Goal: Download file/media

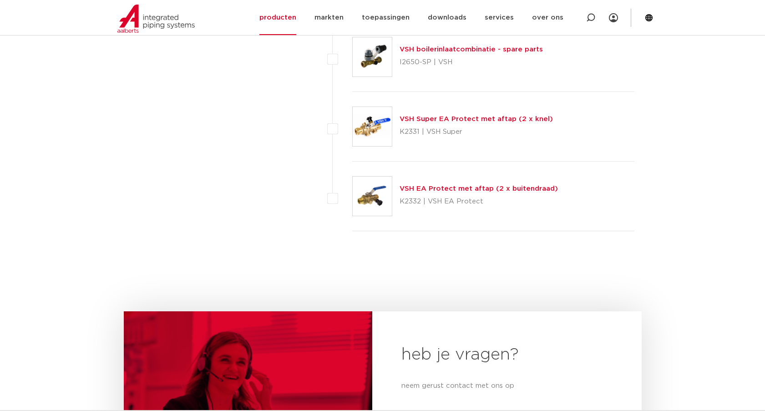
scroll to position [4003, 0]
click at [431, 116] on link "VSH Super EA Protect met aftap (2 x knel)" at bounding box center [475, 118] width 153 height 7
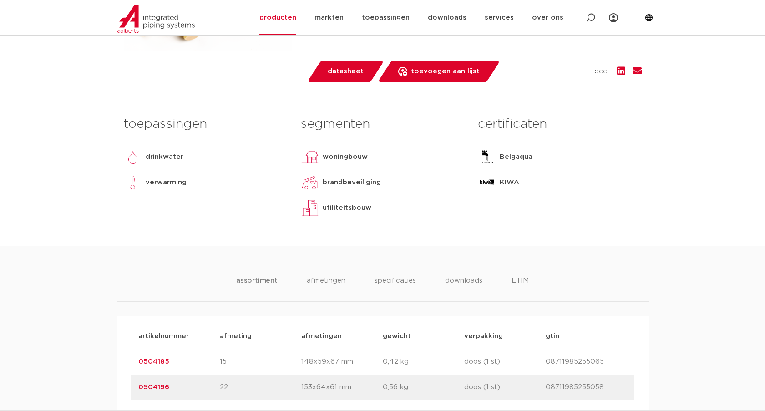
scroll to position [318, 0]
click at [460, 301] on li "downloads" at bounding box center [463, 288] width 38 height 26
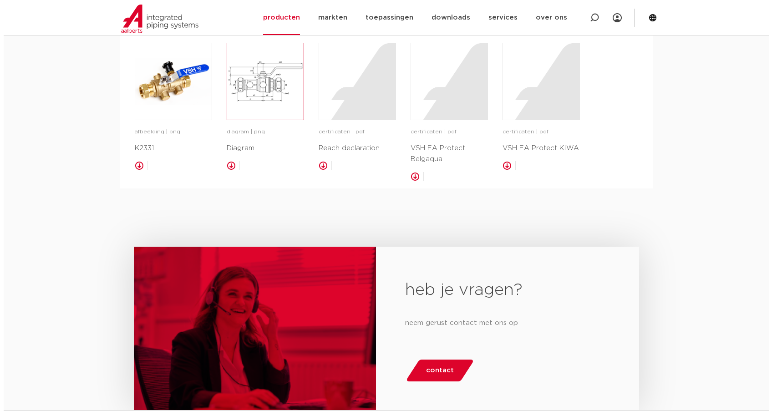
scroll to position [546, 0]
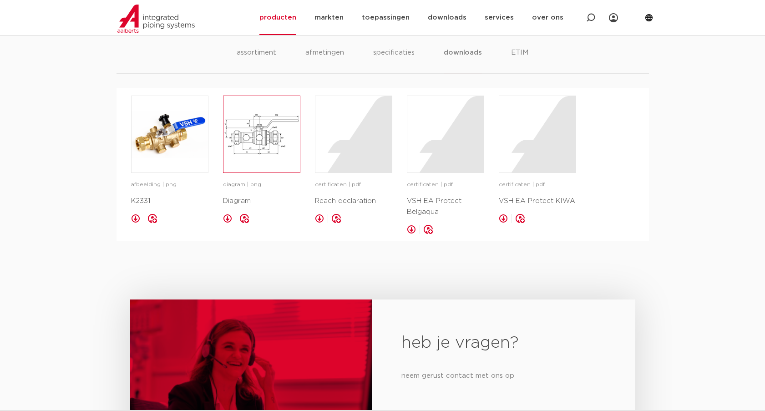
click at [261, 164] on img at bounding box center [261, 134] width 76 height 76
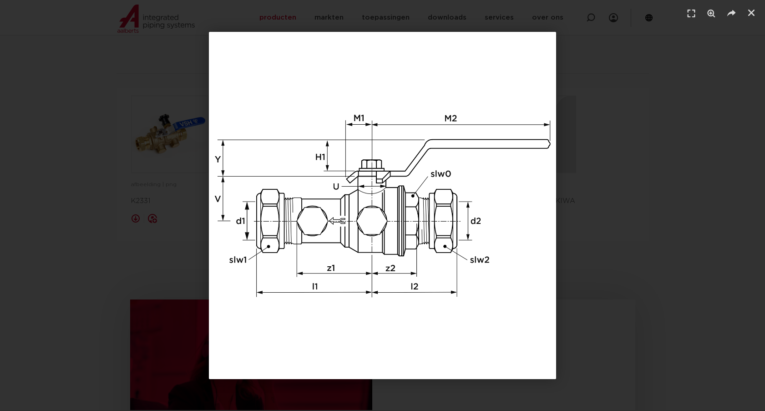
click at [331, 270] on img "1 / 1" at bounding box center [382, 205] width 347 height 347
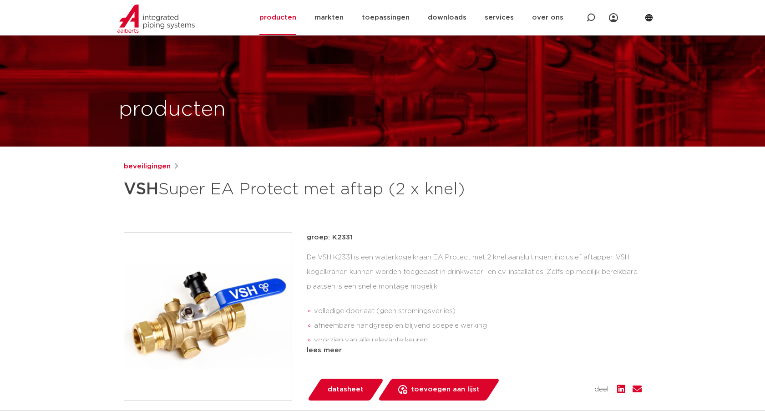
scroll to position [546, 0]
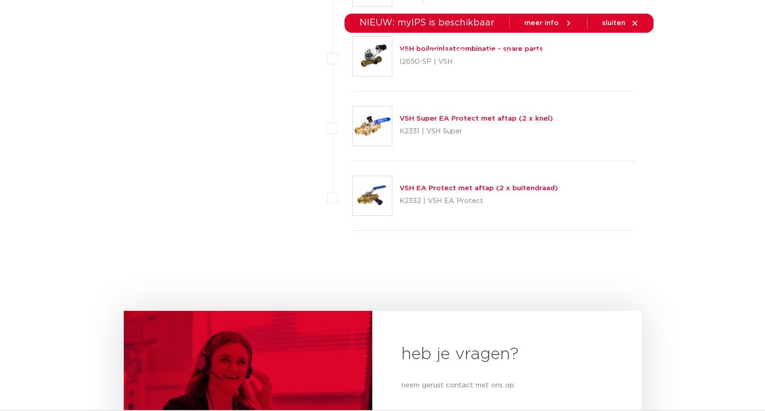
click at [480, 126] on p "K2331 | VSH Super" at bounding box center [475, 131] width 153 height 15
click at [469, 123] on div "VSH Super EA Protect met aftap (2 x knel) K2331 | VSH Super" at bounding box center [475, 125] width 153 height 25
click at [389, 120] on img at bounding box center [372, 125] width 39 height 39
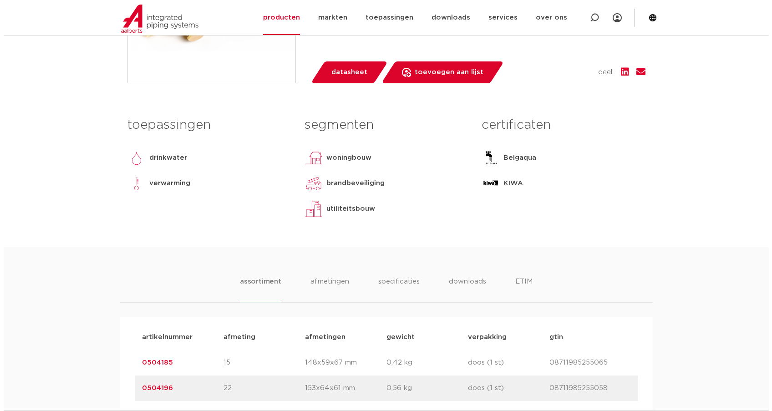
scroll to position [455, 0]
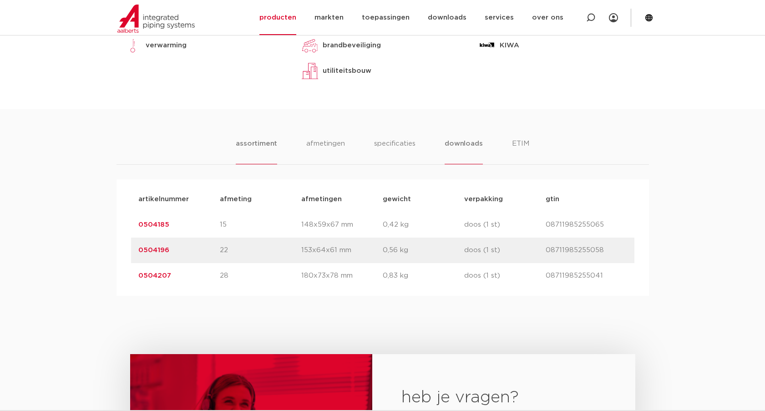
click at [455, 163] on li "downloads" at bounding box center [463, 151] width 38 height 26
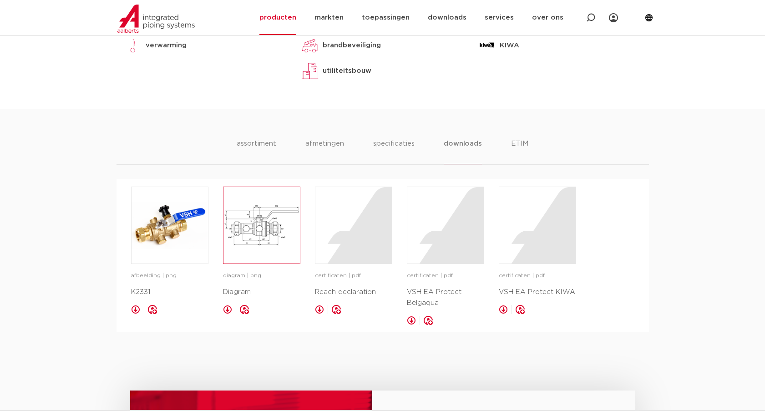
click at [283, 238] on img at bounding box center [261, 225] width 76 height 76
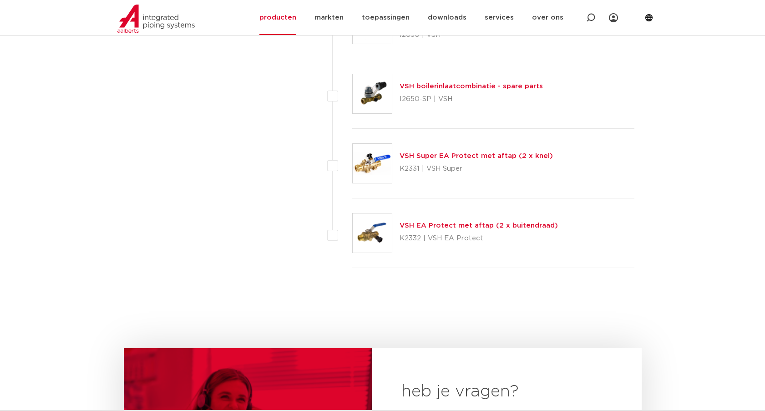
scroll to position [3693, 0]
